Goal: Task Accomplishment & Management: Manage account settings

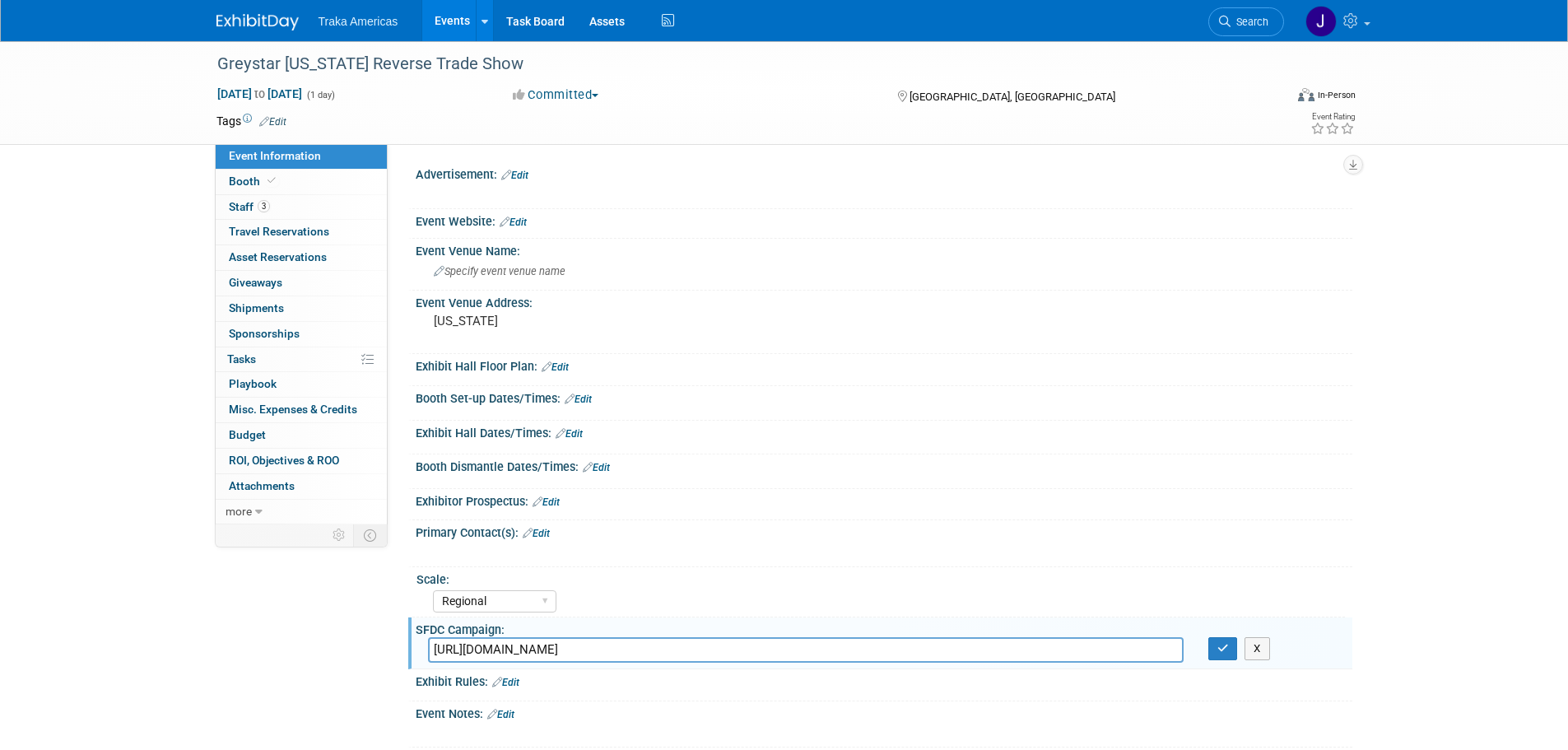
select select "Regional"
drag, startPoint x: 1230, startPoint y: 651, endPoint x: 1212, endPoint y: 643, distance: 19.7
click at [1230, 651] on button "button" at bounding box center [1223, 649] width 30 height 23
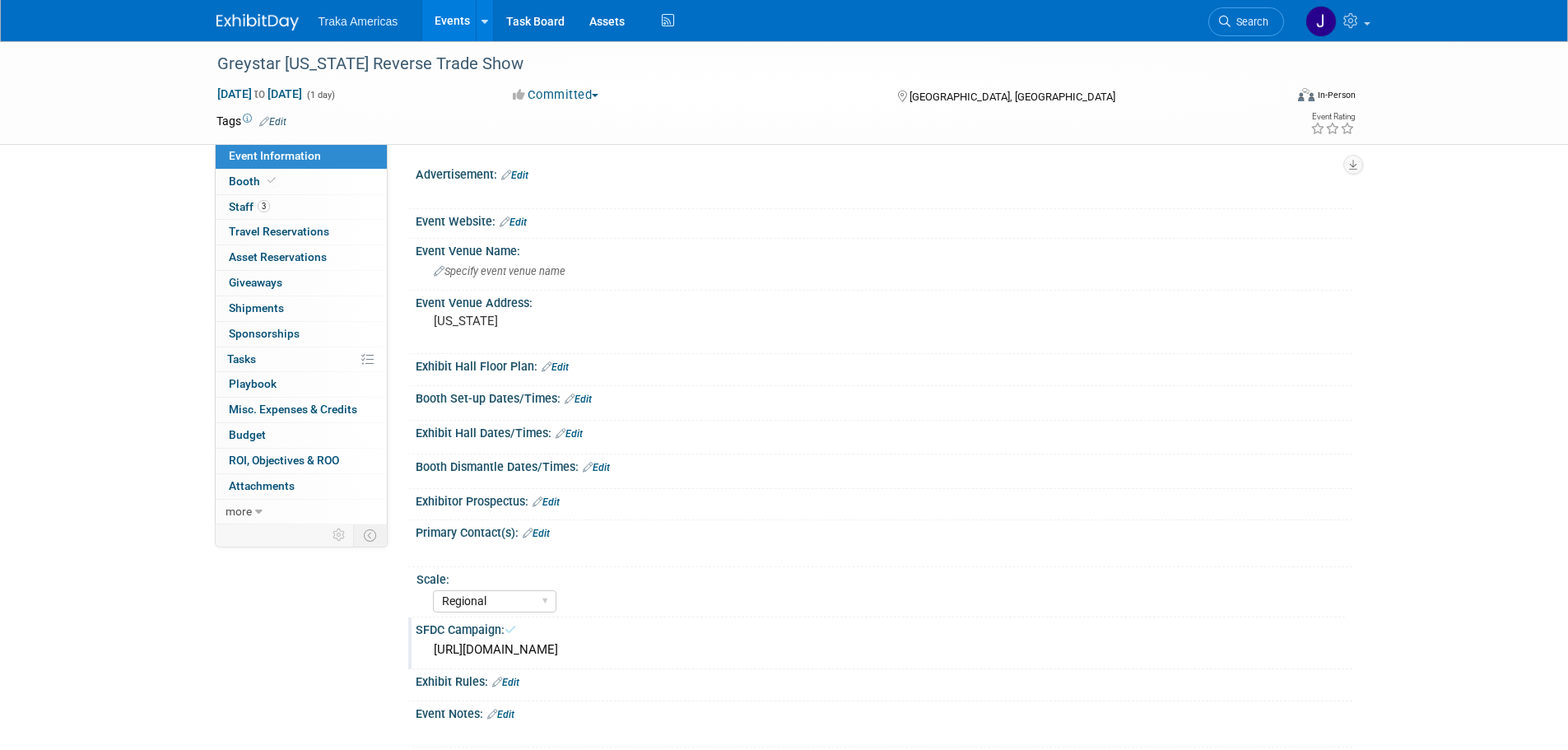
click at [235, 3] on div at bounding box center [267, 15] width 102 height 31
click at [245, 14] on img at bounding box center [257, 22] width 83 height 16
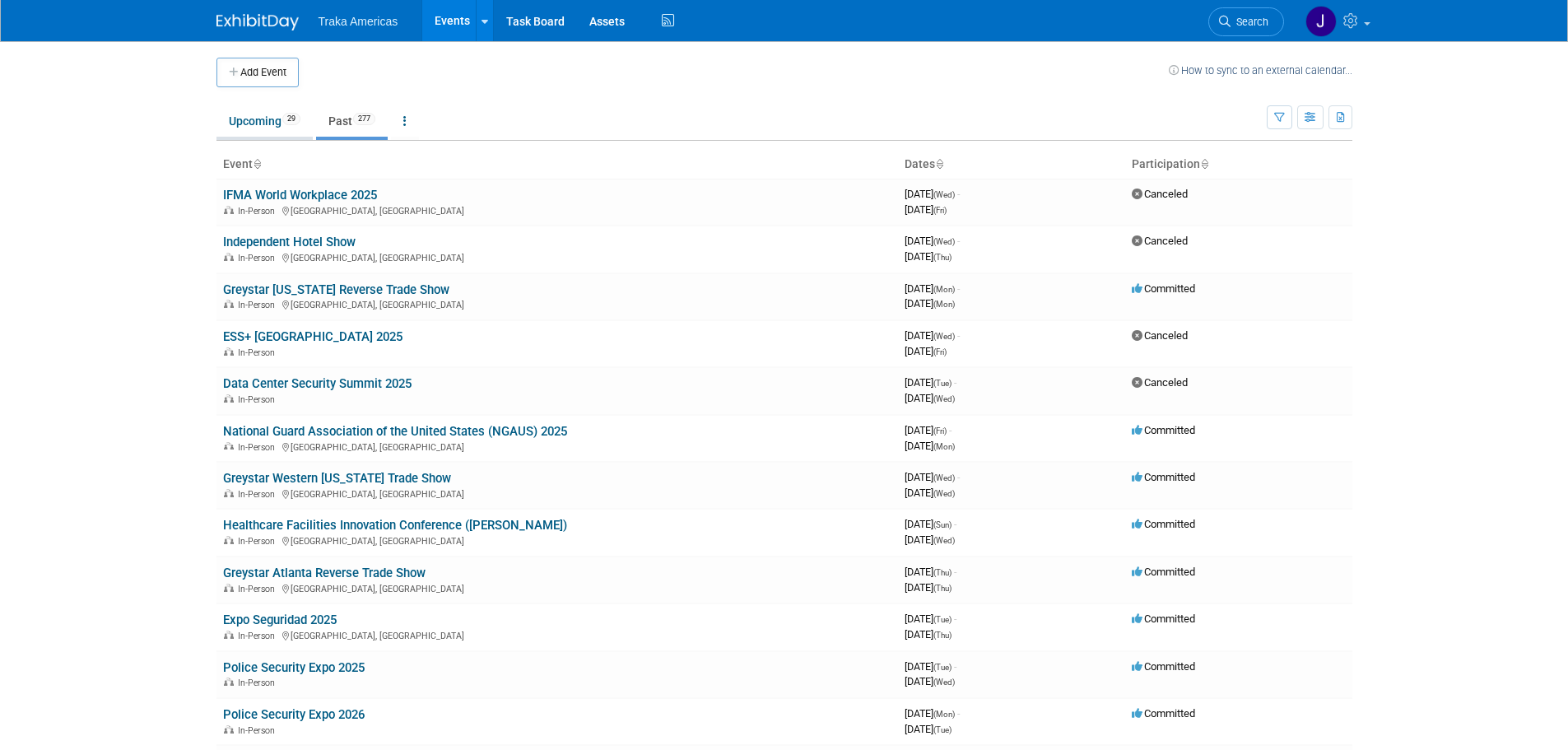
click at [254, 118] on link "Upcoming 29" at bounding box center [264, 121] width 96 height 32
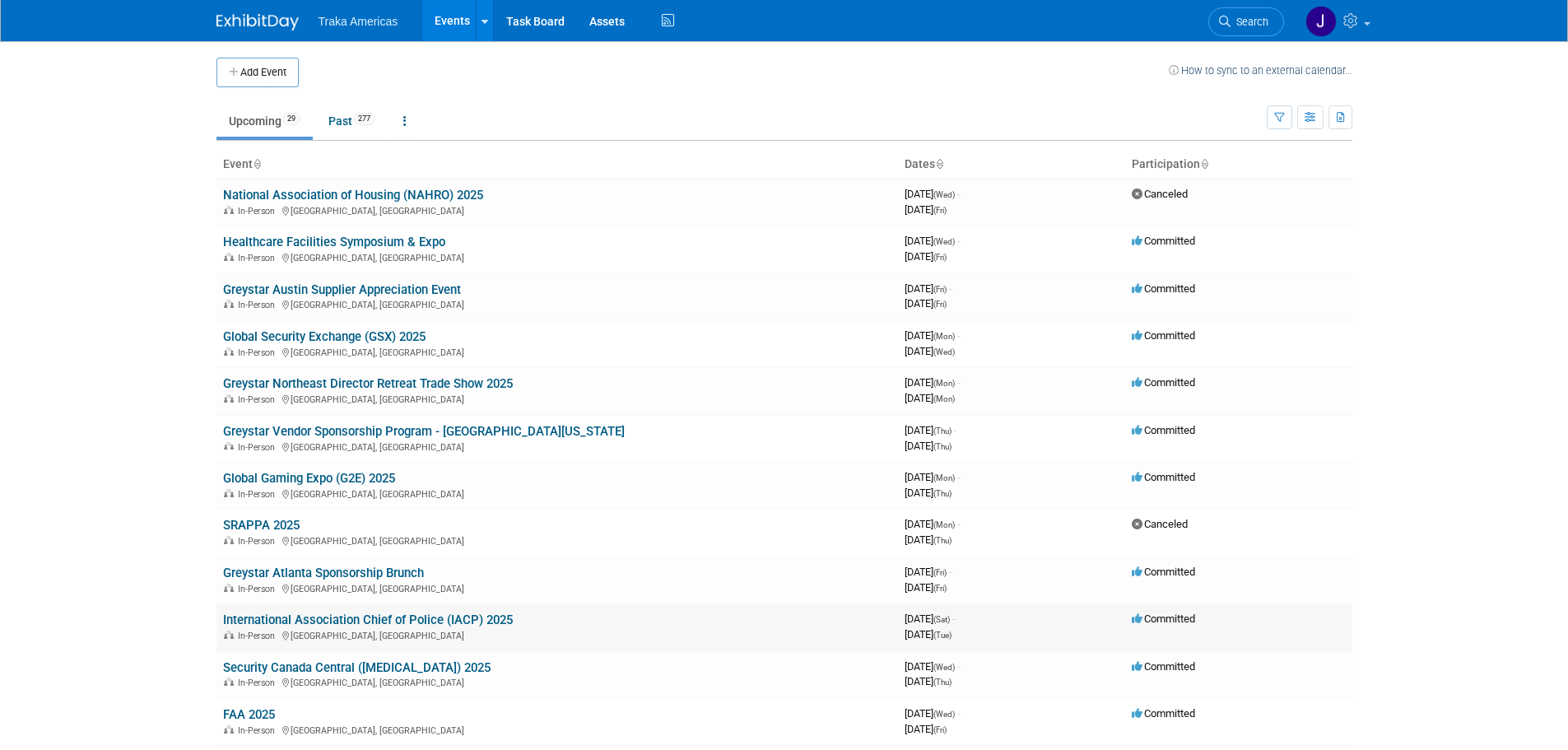
click at [386, 615] on link "International Association Chief of Police (IACP) 2025" at bounding box center [368, 619] width 290 height 14
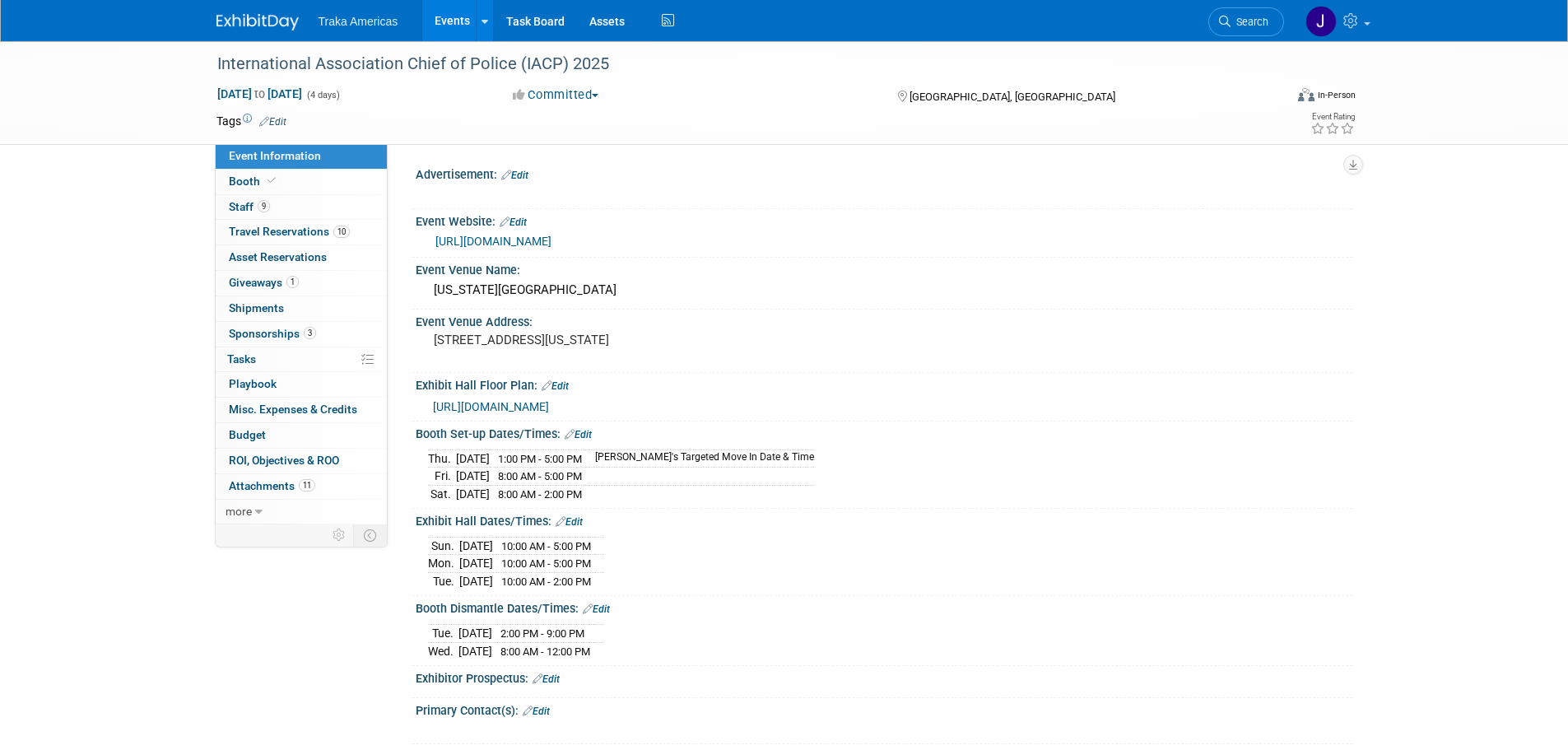
select select "National"
click at [310, 207] on link "9 Staff 9" at bounding box center [302, 207] width 171 height 25
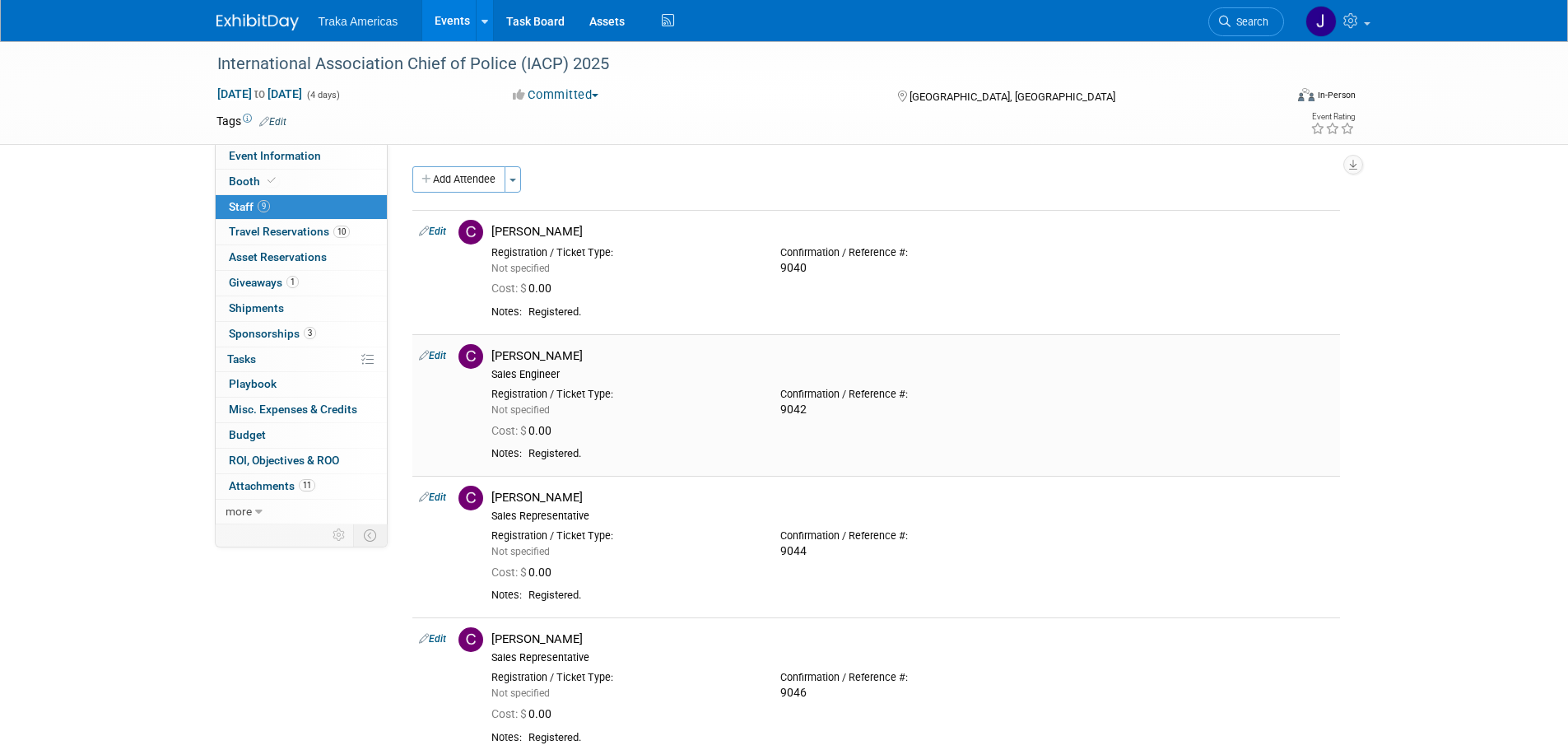
scroll to position [164, 0]
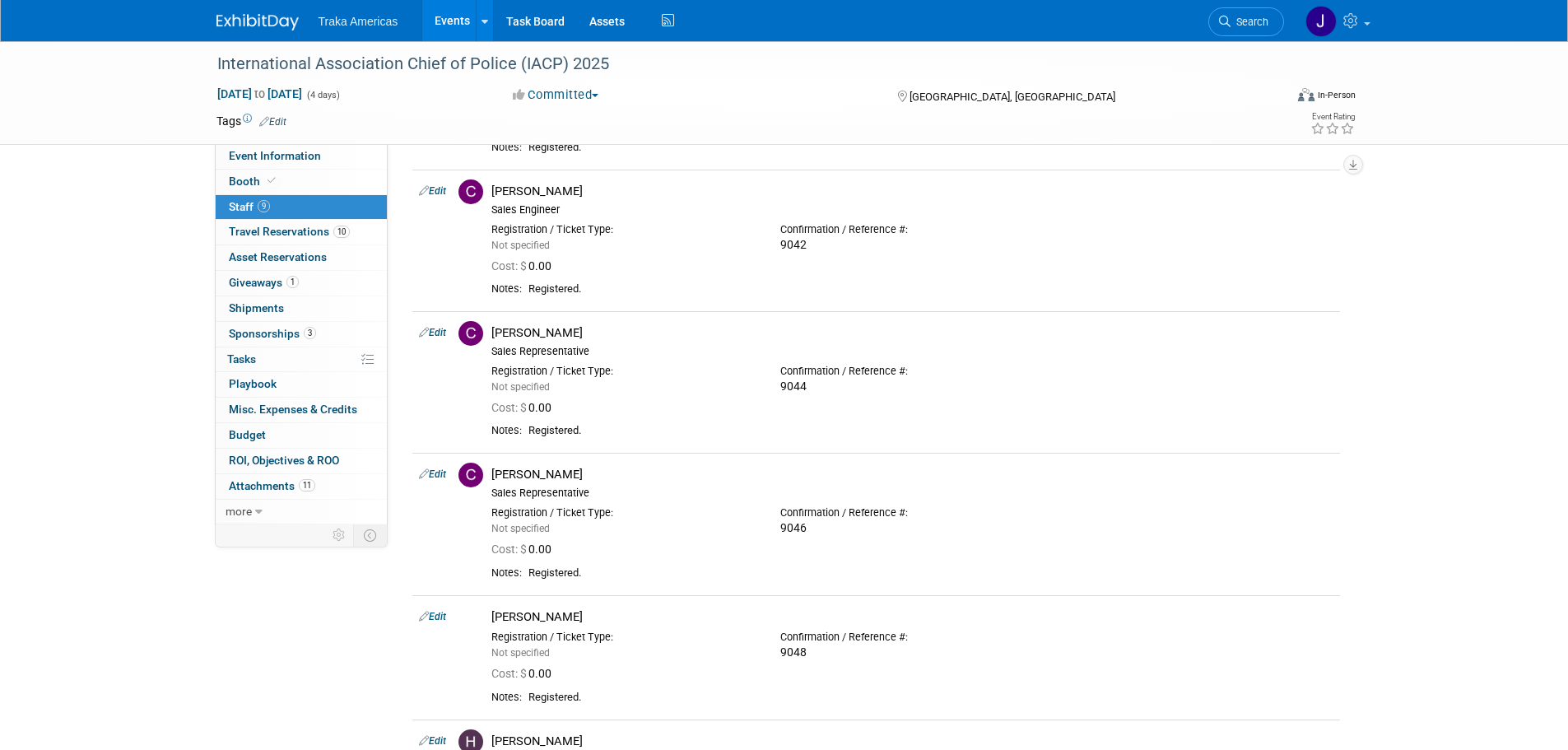
click at [256, 18] on img at bounding box center [257, 22] width 83 height 16
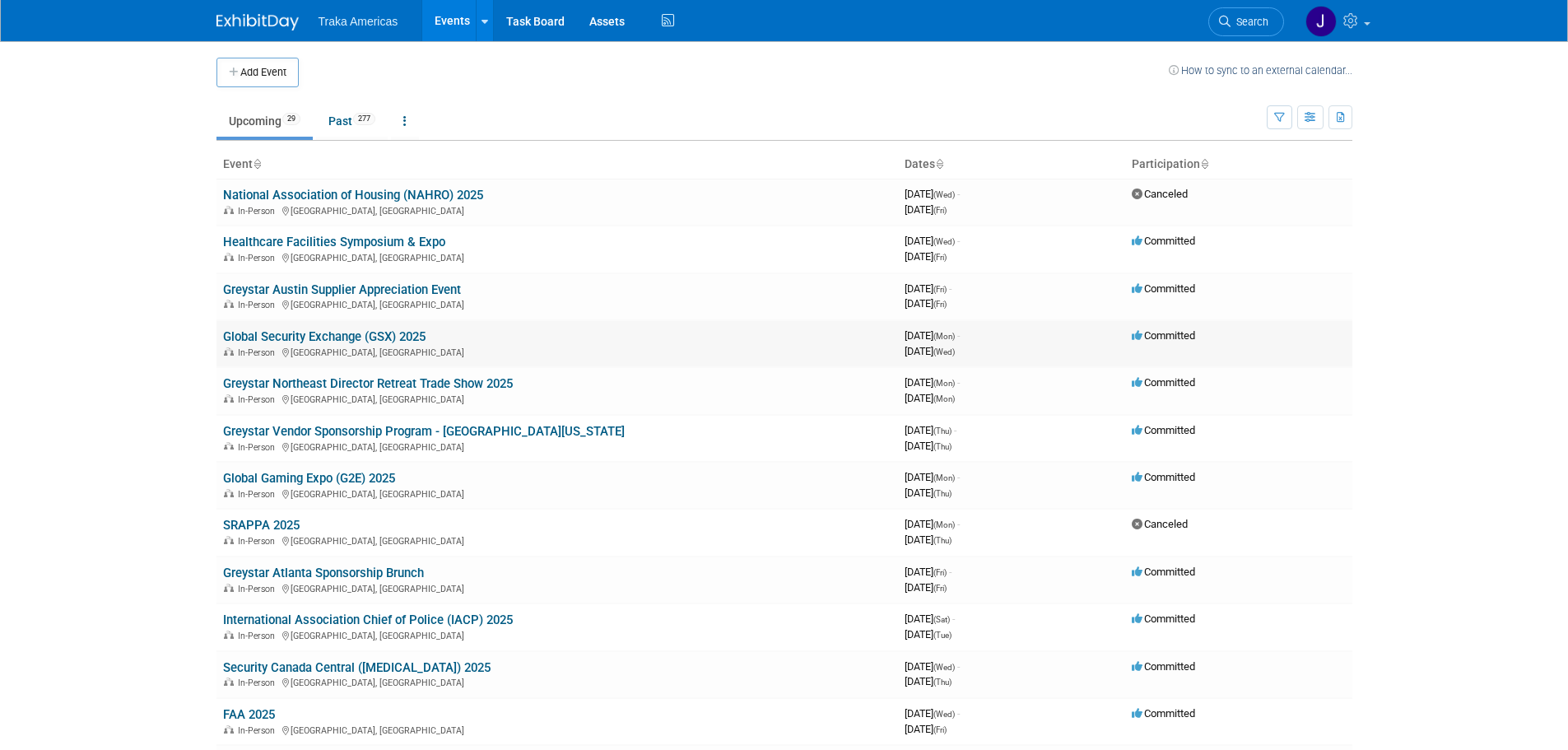
click at [351, 329] on link "Global Security Exchange (GSX) 2025" at bounding box center [324, 336] width 203 height 14
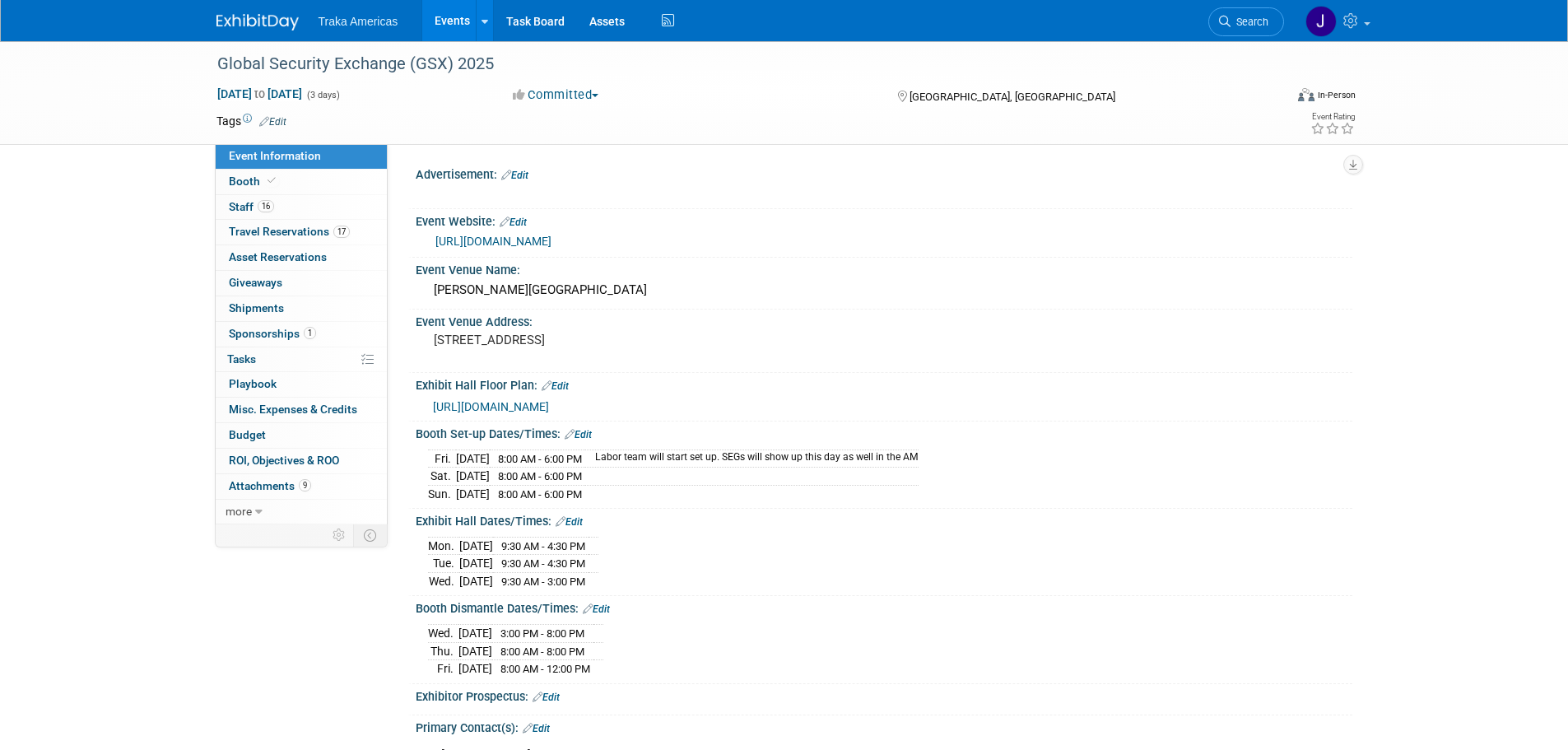
select select "National"
click at [290, 203] on link "16 Staff 16" at bounding box center [302, 207] width 171 height 25
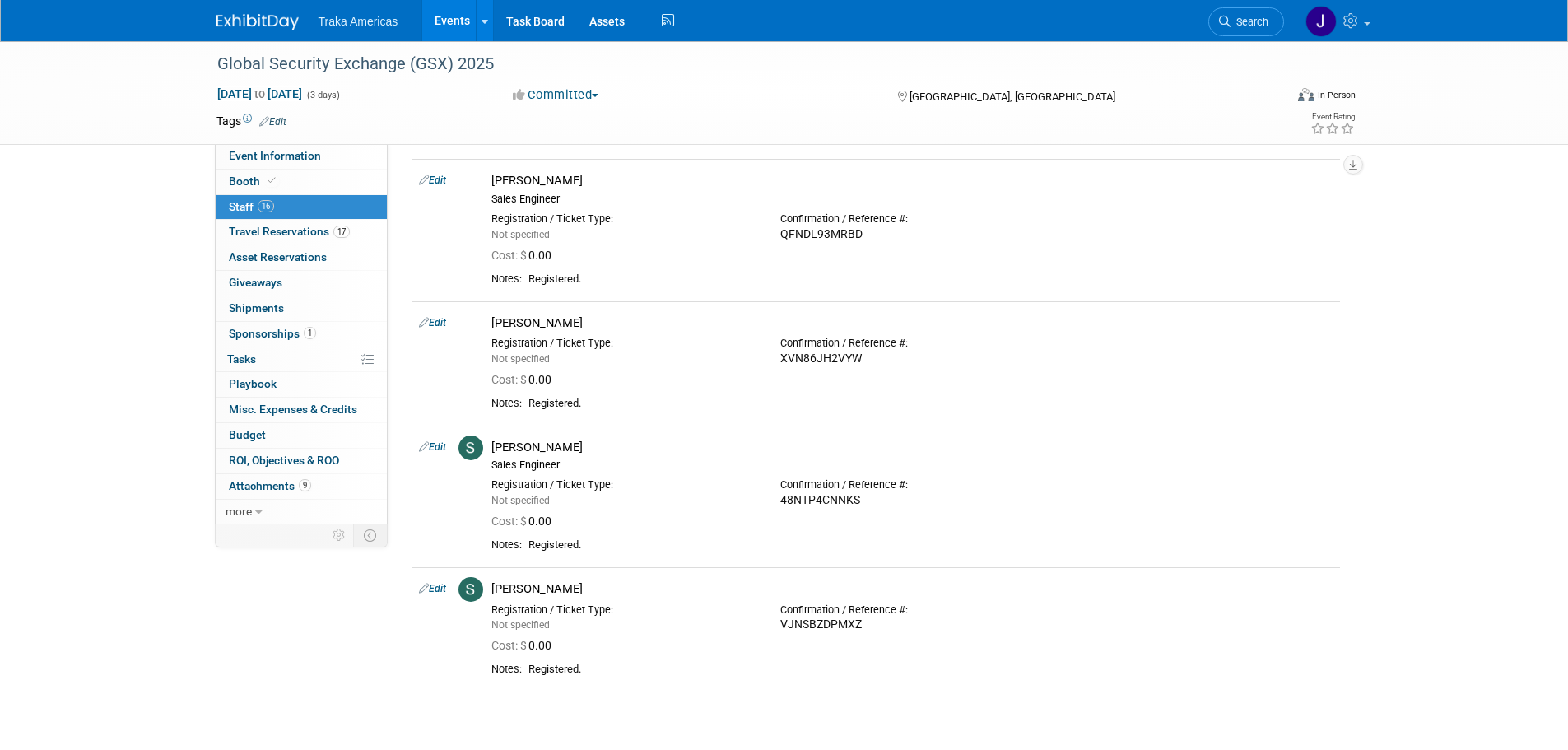
scroll to position [1557, 0]
